Goal: Task Accomplishment & Management: Manage account settings

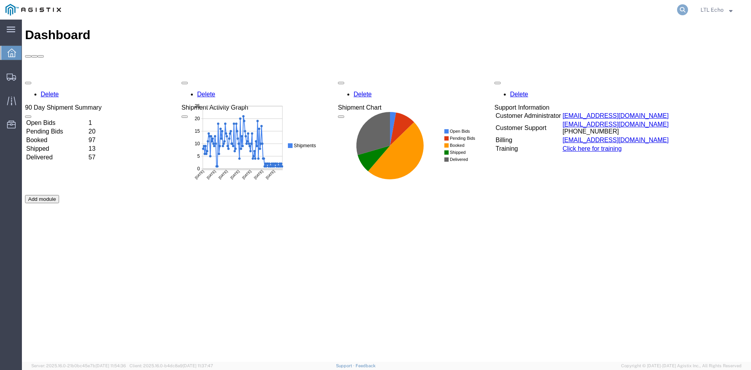
click at [681, 7] on icon at bounding box center [682, 9] width 11 height 11
click at [626, 8] on input "search" at bounding box center [558, 9] width 238 height 19
click at [681, 14] on icon at bounding box center [682, 9] width 11 height 11
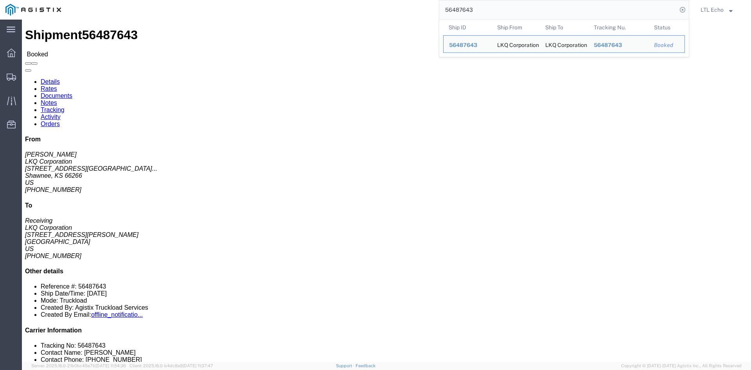
scroll to position [196, 0]
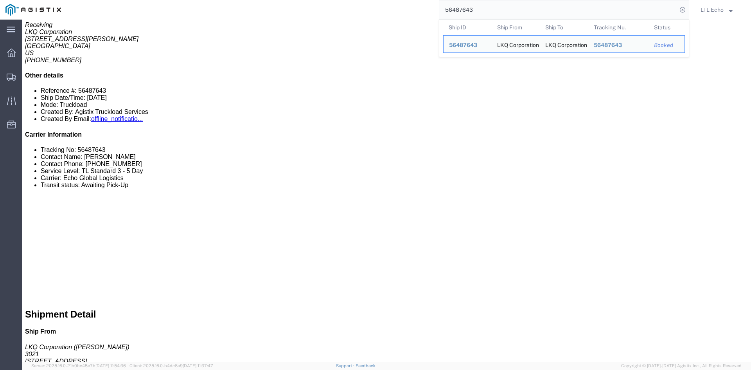
click div "6 Pallet(s) Standard (Not Stackable) Total weight: 2690.00 LBS Carton count: 0 …"
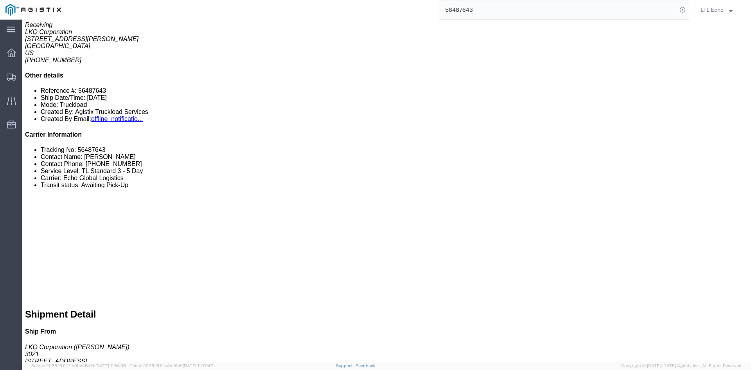
scroll to position [0, 0]
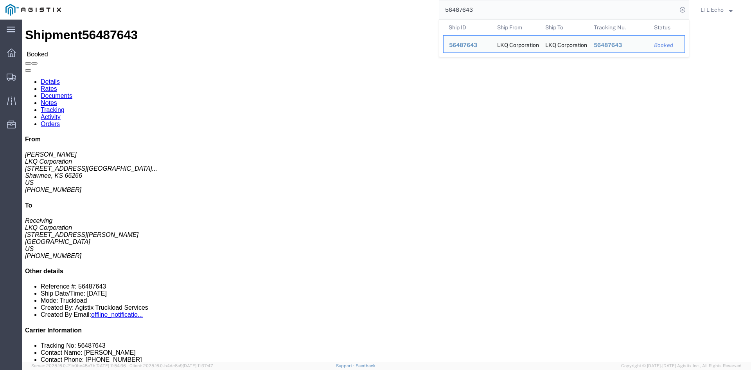
drag, startPoint x: 621, startPoint y: 12, endPoint x: 377, endPoint y: 16, distance: 243.4
click at [377, 16] on div "56487643 Ship ID Ship From Ship To Tracking Nu. Status Ship ID 56487643 Ship Fr…" at bounding box center [378, 10] width 623 height 20
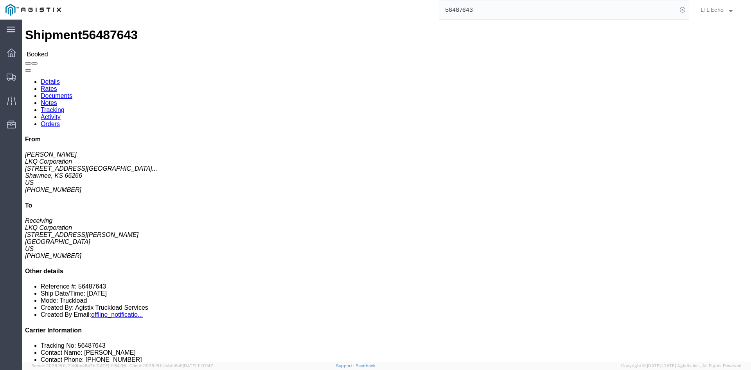
paste input "505260"
type input "56505260"
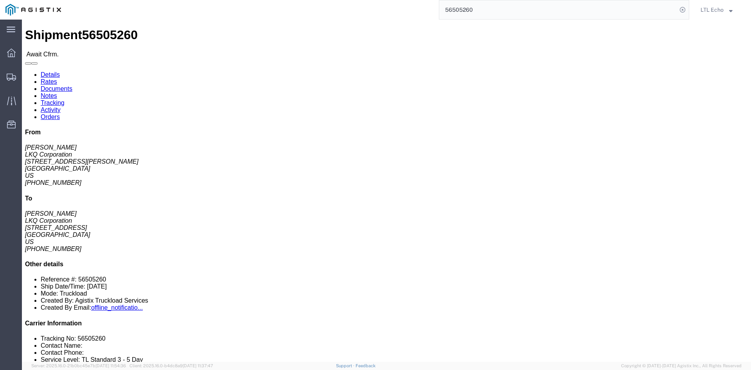
click link "Orders"
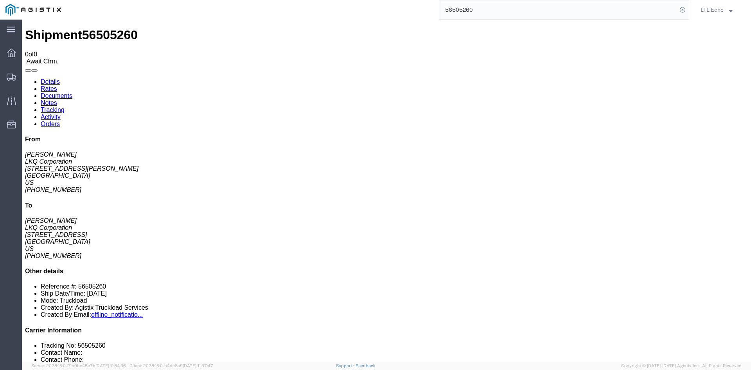
click at [61, 113] on link "Activity" at bounding box center [51, 116] width 20 height 7
click at [65, 106] on link "Tracking" at bounding box center [53, 109] width 24 height 7
click at [57, 99] on link "Notes" at bounding box center [49, 102] width 16 height 7
click at [72, 92] on link "Documents" at bounding box center [57, 95] width 32 height 7
click at [57, 85] on link "Rates" at bounding box center [49, 88] width 16 height 7
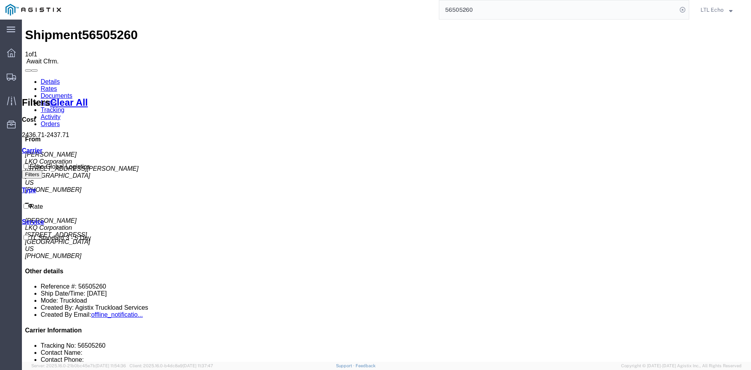
click at [55, 78] on link "Details" at bounding box center [50, 81] width 19 height 7
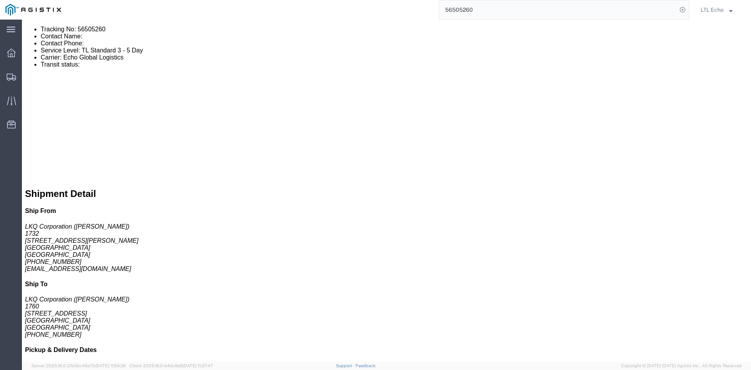
scroll to position [391, 0]
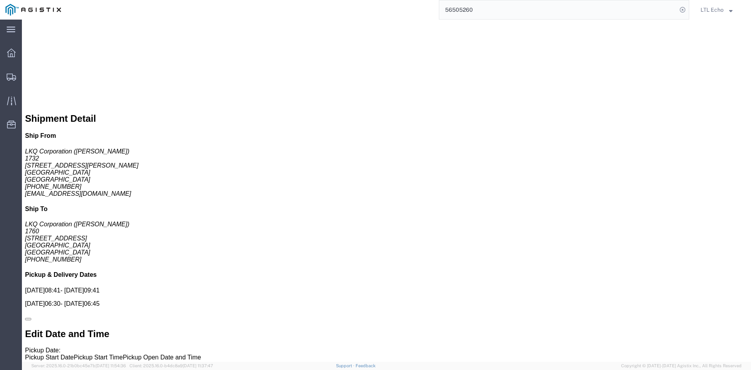
click link "Notes"
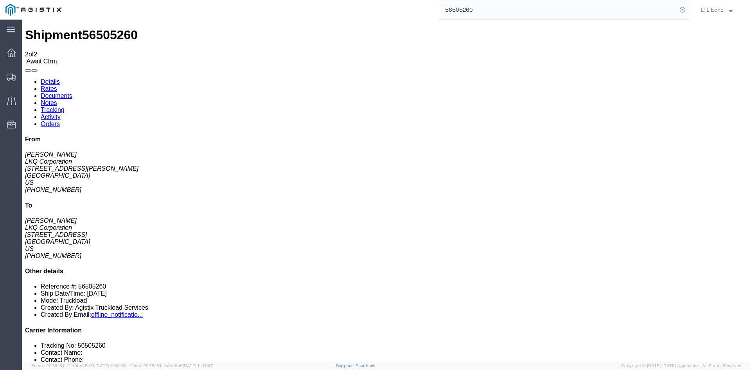
click at [72, 92] on link "Documents" at bounding box center [57, 95] width 32 height 7
click at [57, 85] on link "Rates" at bounding box center [49, 88] width 16 height 7
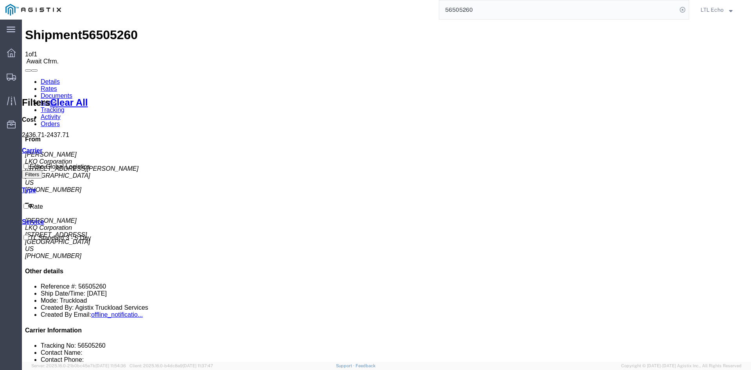
click at [44, 78] on link "Details" at bounding box center [50, 81] width 19 height 7
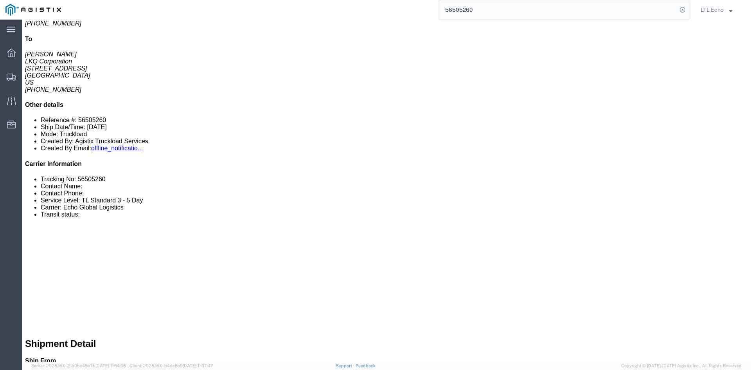
scroll to position [196, 0]
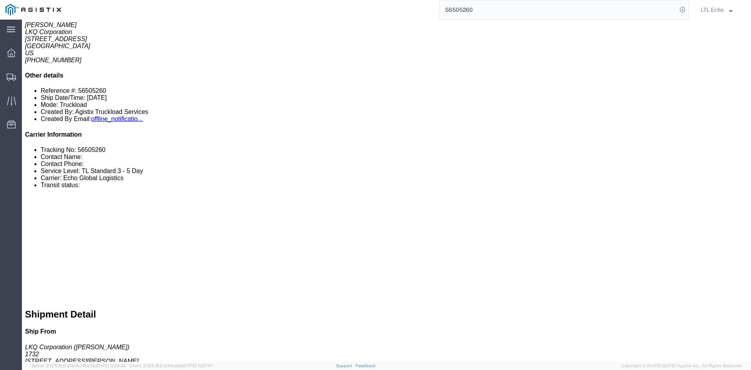
click link "Confirm"
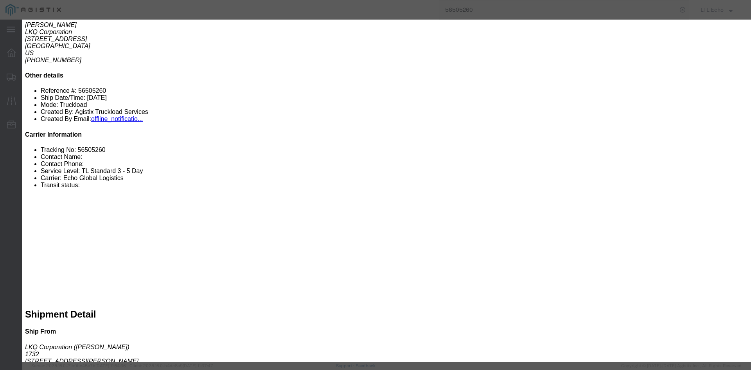
click input "checkbox"
checkbox input "true"
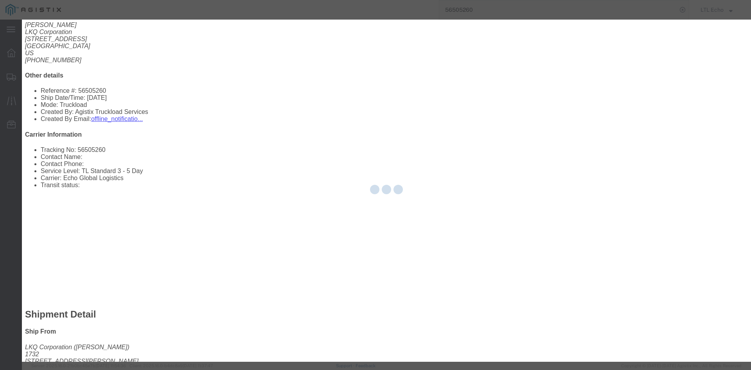
type input "LTL Echo"
type input "+ 8005116111"
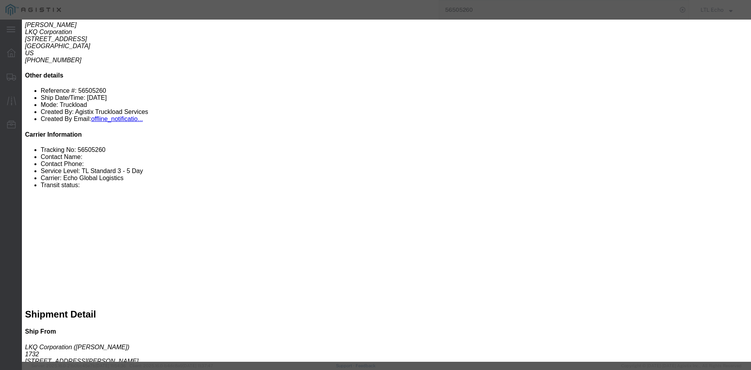
click input "text"
type input "63917537"
click button "Submit"
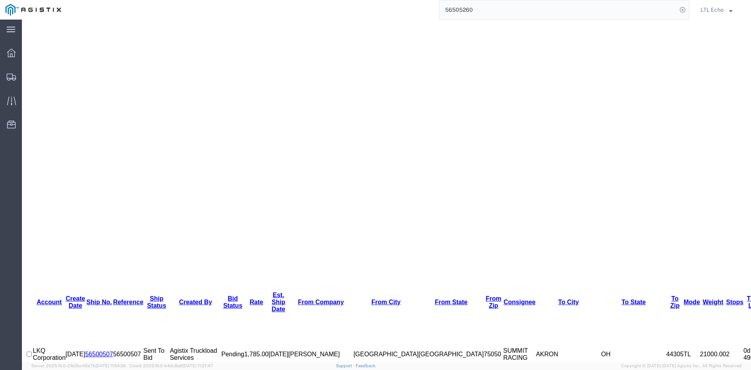
scroll to position [52, 0]
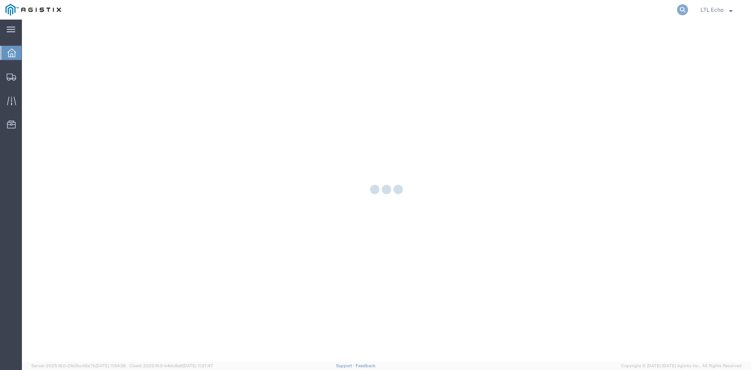
click at [681, 10] on icon at bounding box center [682, 9] width 11 height 11
click at [551, 12] on input "search" at bounding box center [558, 9] width 238 height 19
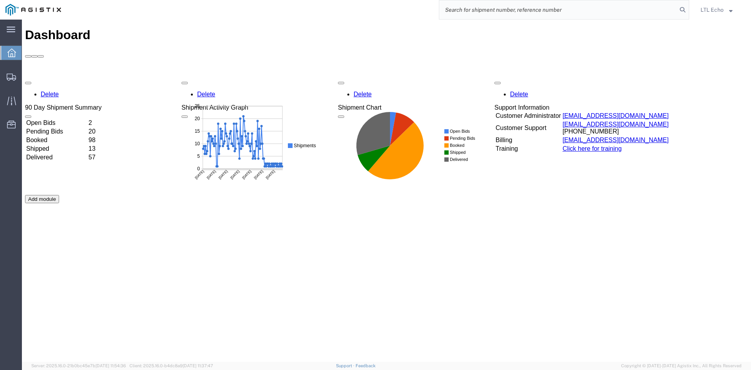
paste input "56497456"
type input "56497456"
